Goal: Task Accomplishment & Management: Manage account settings

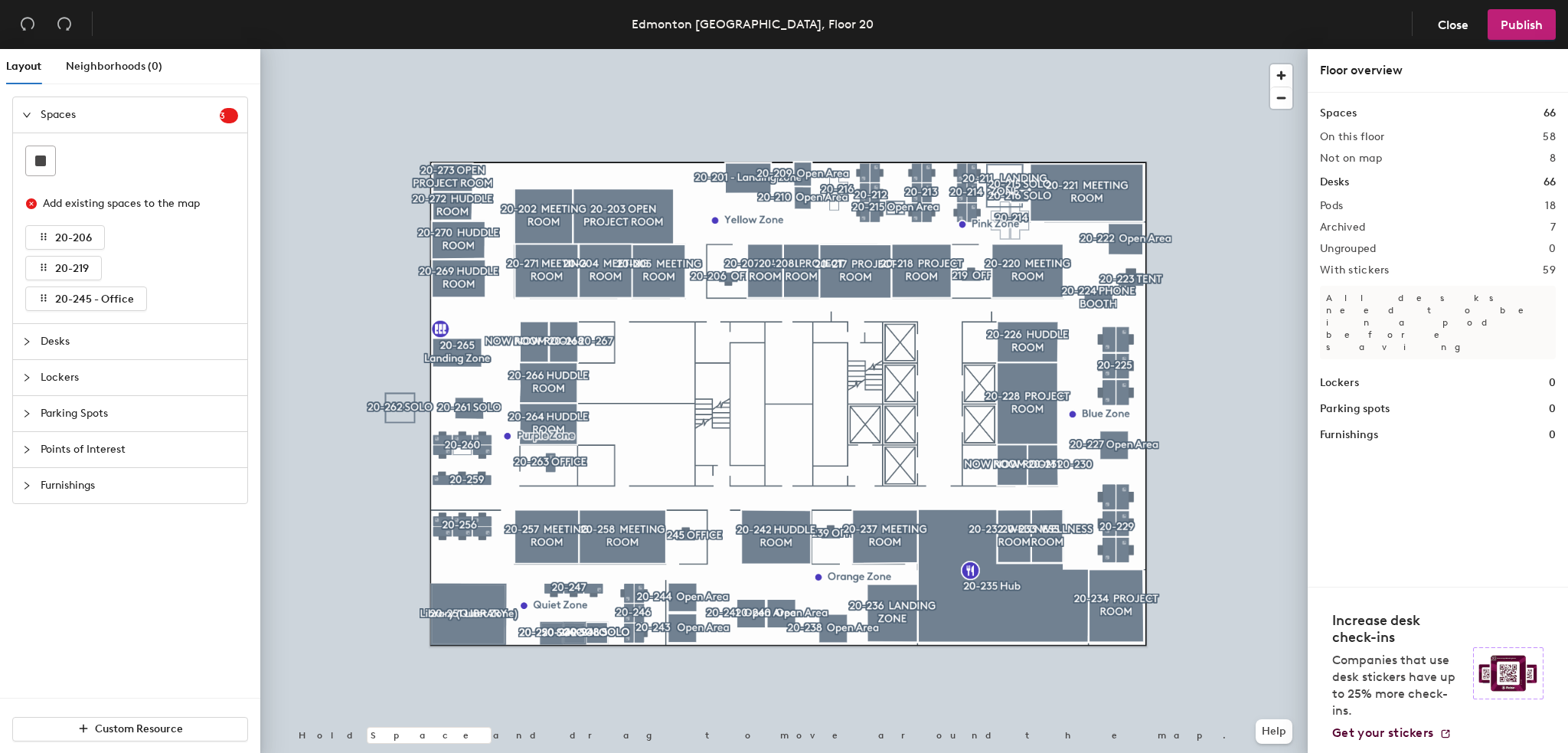
click at [1024, 49] on div at bounding box center [784, 49] width 1047 height 0
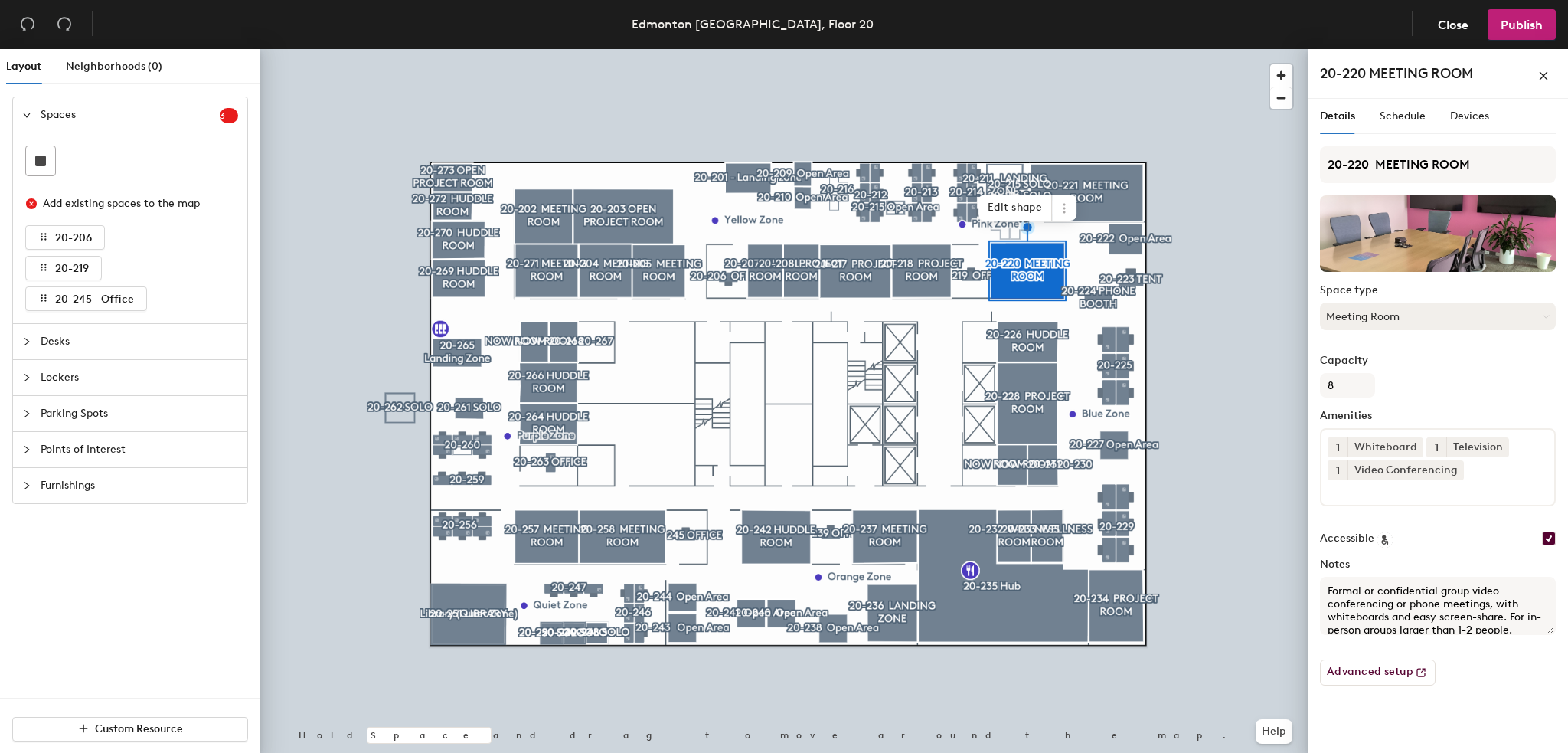
click at [1362, 309] on button "Meeting Room" at bounding box center [1438, 316] width 236 height 28
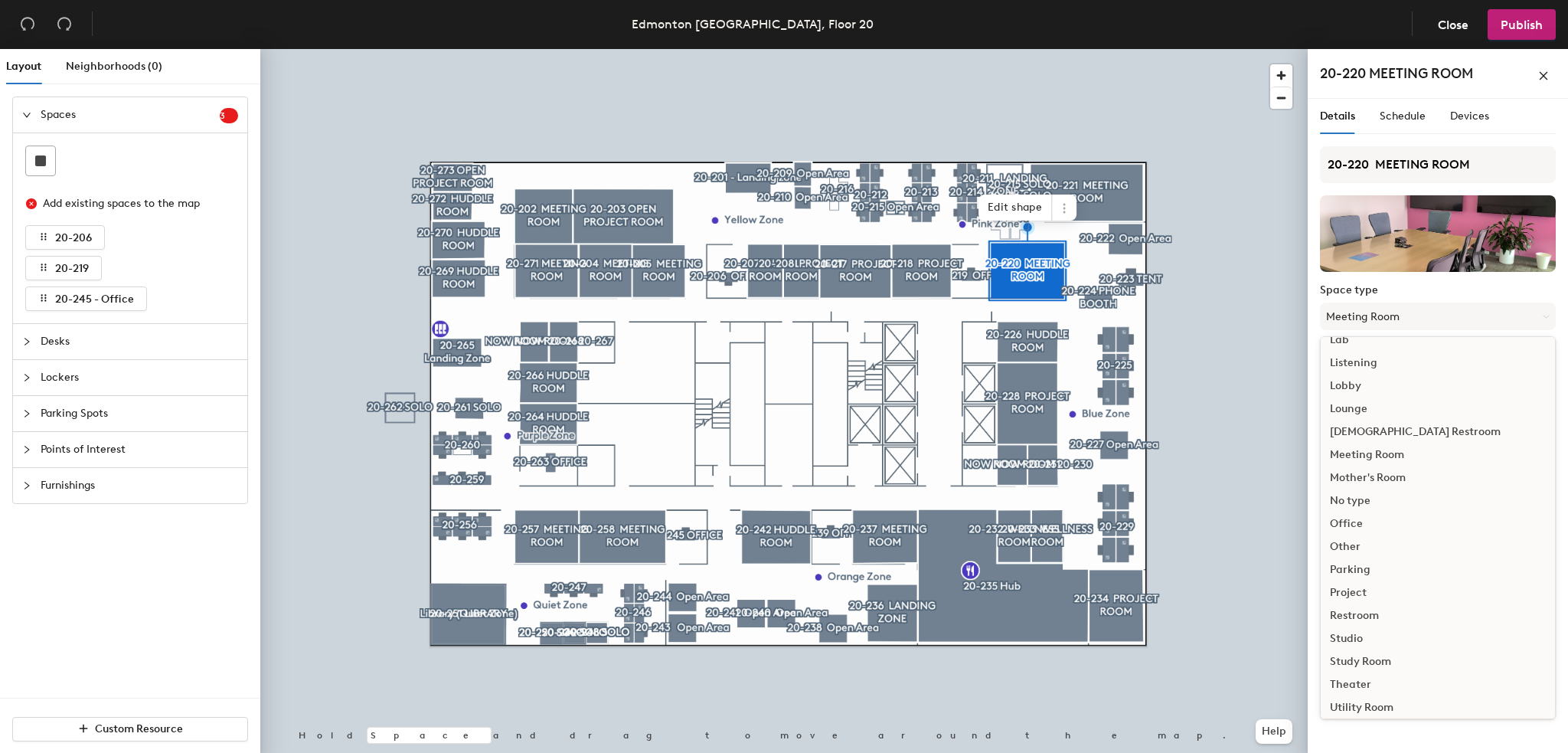
scroll to position [342, 0]
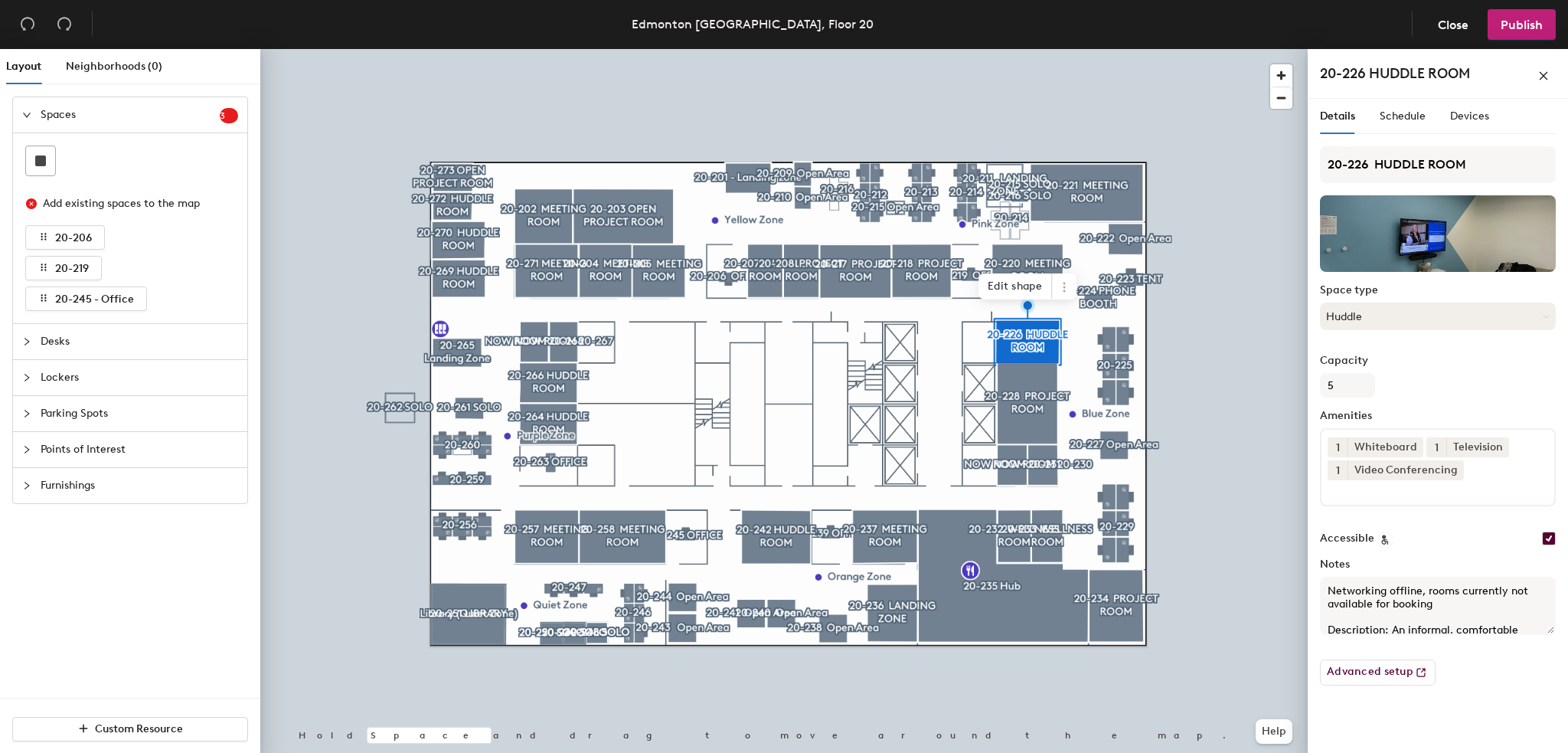
click at [1442, 318] on button "Huddle" at bounding box center [1438, 316] width 236 height 28
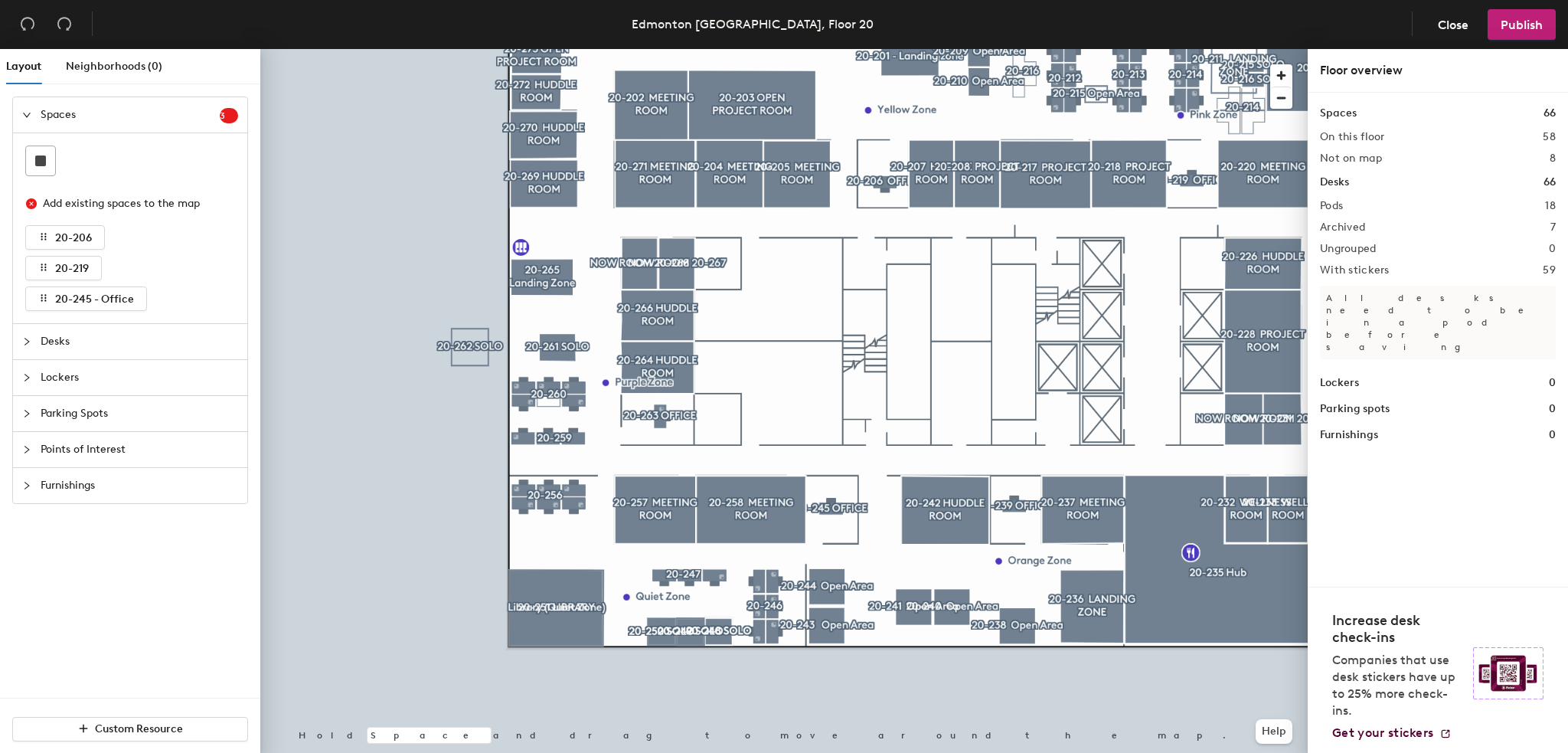
drag, startPoint x: 1231, startPoint y: 13, endPoint x: 1479, endPoint y: 6, distance: 248.1
click at [1482, 5] on header "Edmonton ATB Place HQ, Floor 20 Close Publish" at bounding box center [784, 25] width 1568 height 49
click at [1456, 27] on span "Close" at bounding box center [1453, 25] width 31 height 14
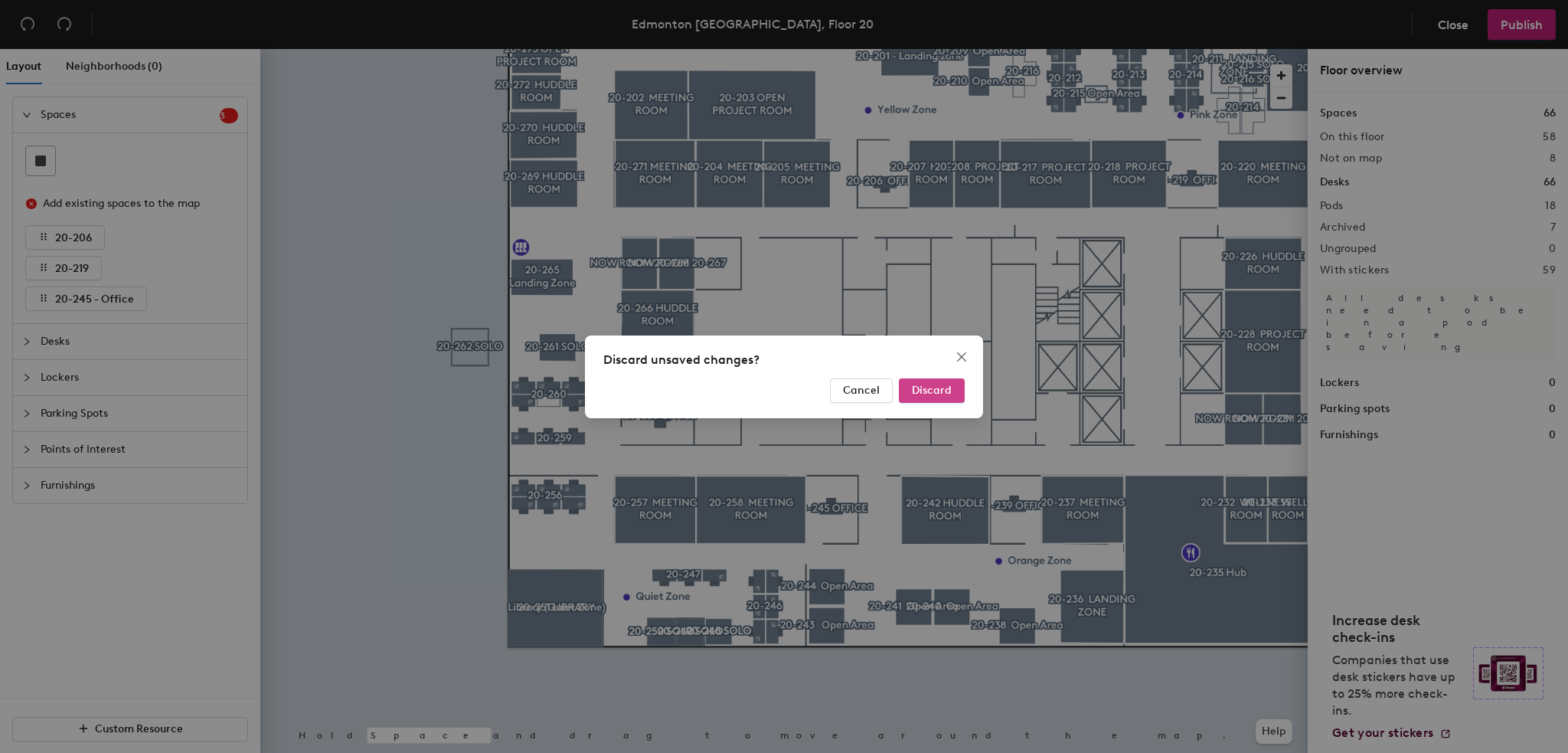
click at [959, 390] on button "Discard" at bounding box center [932, 390] width 66 height 25
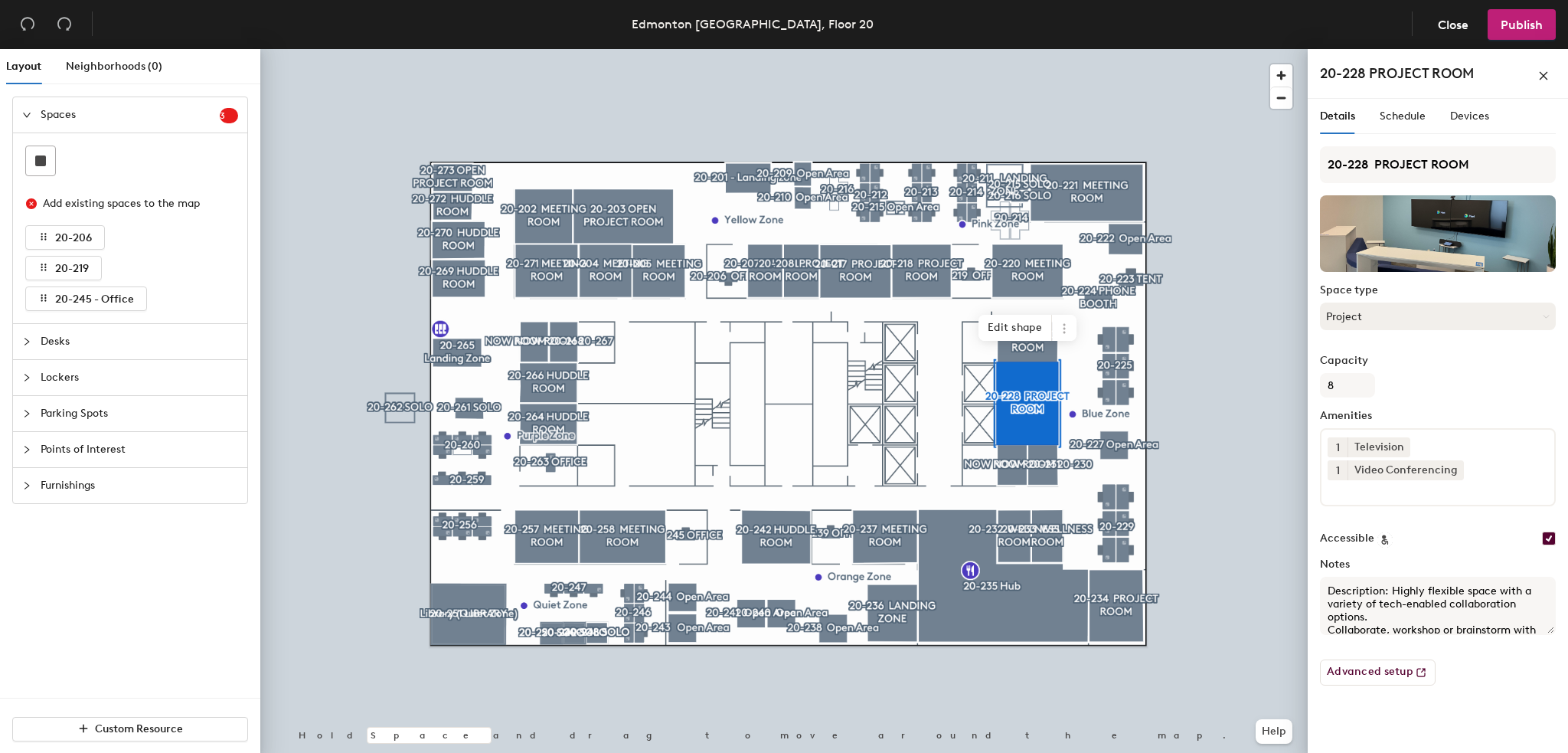
click at [1427, 315] on button "Project" at bounding box center [1438, 316] width 236 height 28
click at [1450, 116] on span "Devices" at bounding box center [1469, 116] width 39 height 13
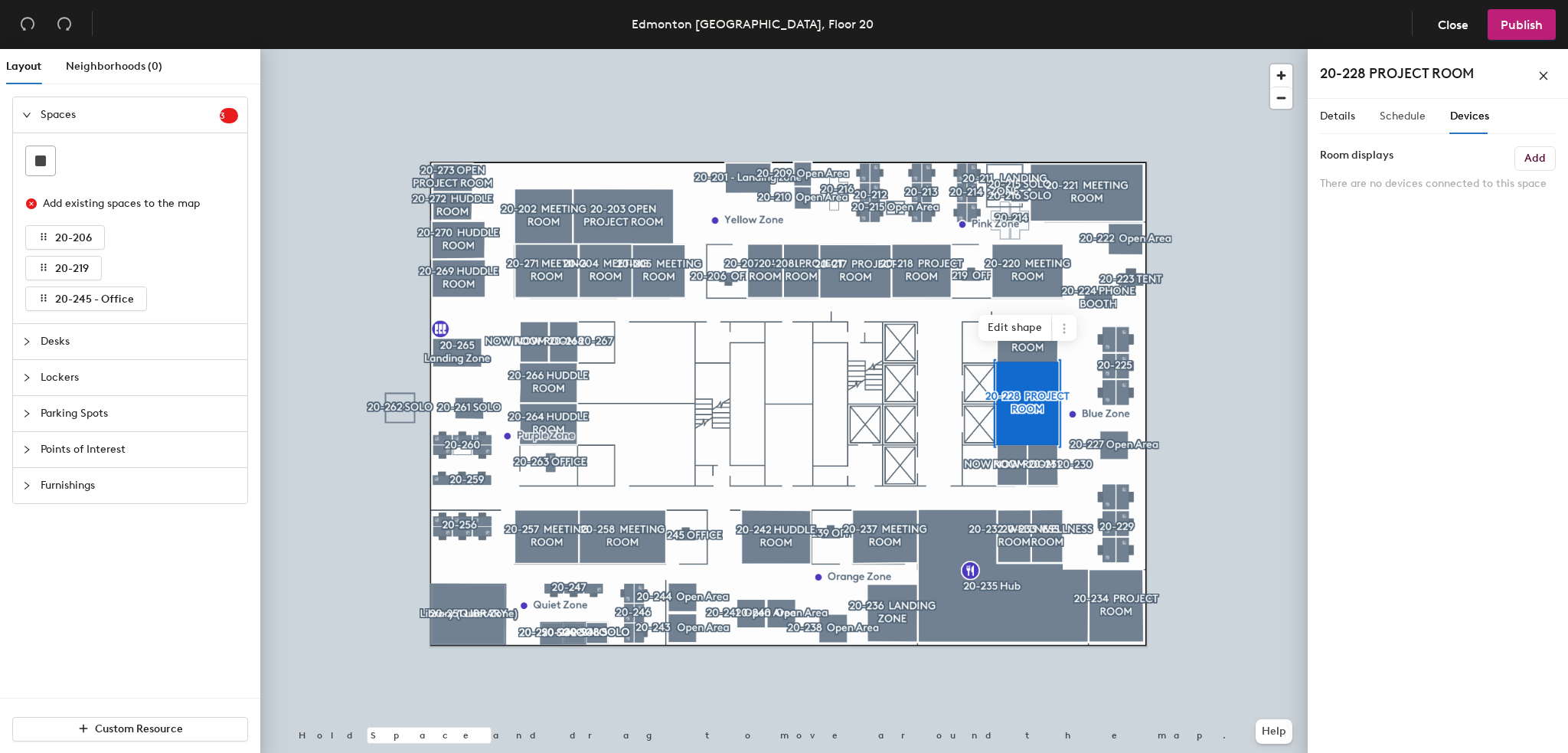
click at [1417, 125] on div "Schedule" at bounding box center [1403, 116] width 46 height 36
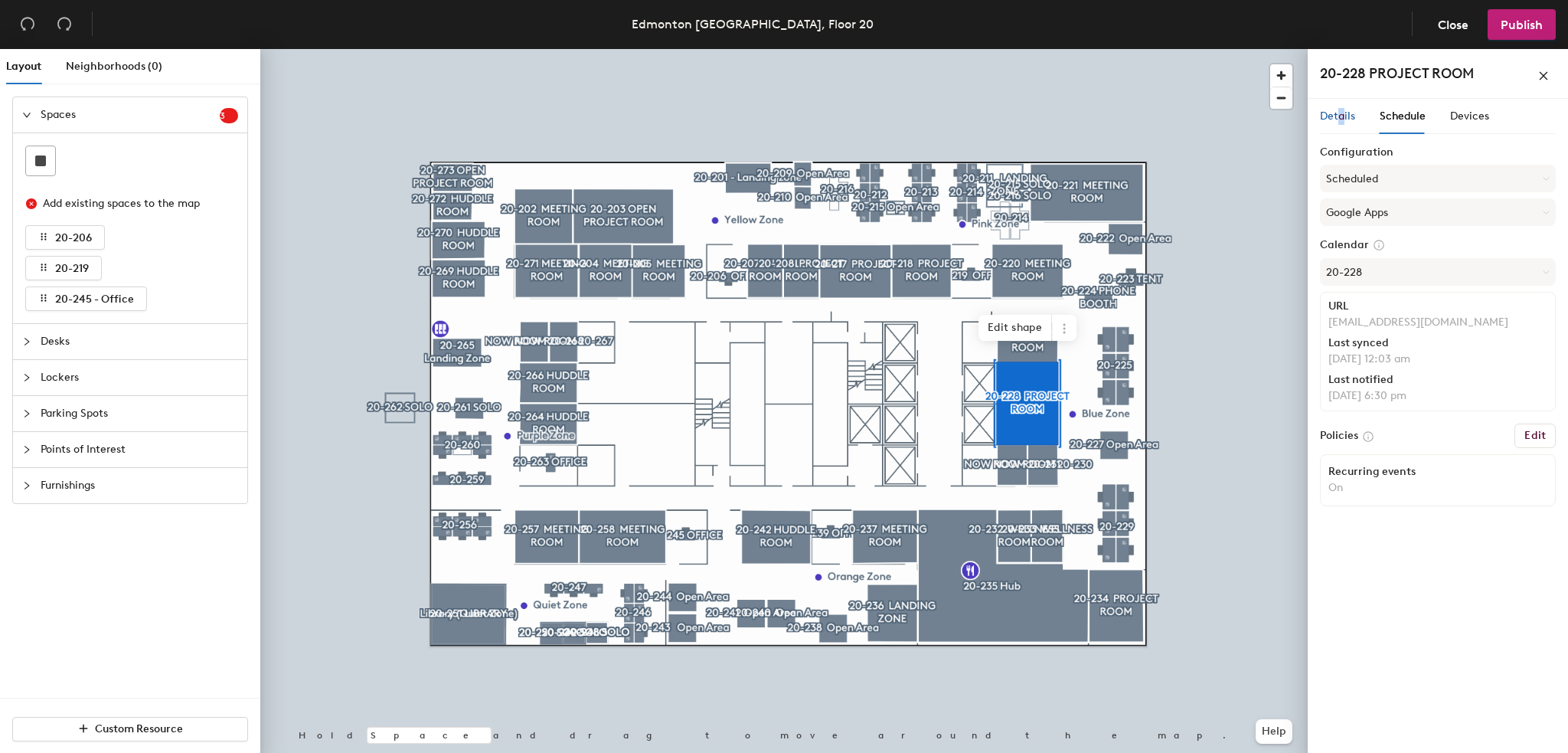
click at [1342, 119] on span "Details" at bounding box center [1338, 116] width 36 height 13
